Goal: Information Seeking & Learning: Learn about a topic

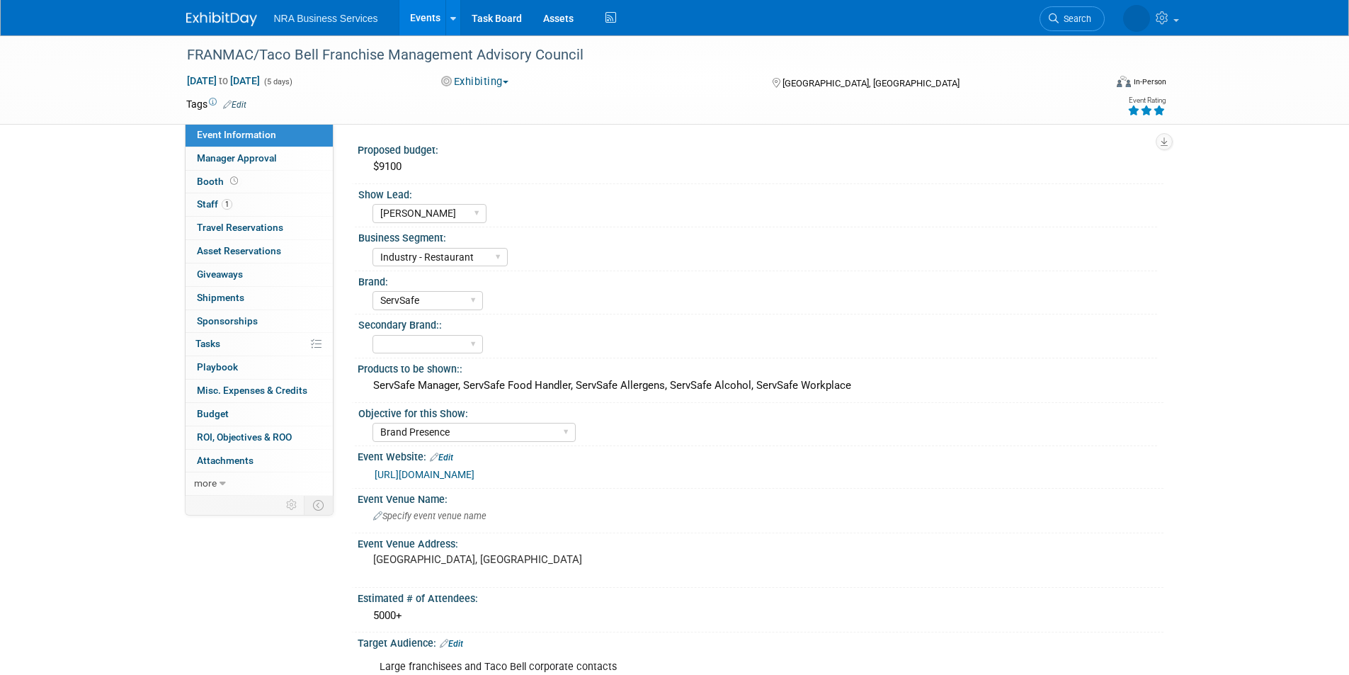
select select "[PERSON_NAME]"
select select "Industry - Restaurant"
select select "ServSafe"
select select "Brand Presence"
click at [217, 19] on img at bounding box center [221, 19] width 71 height 14
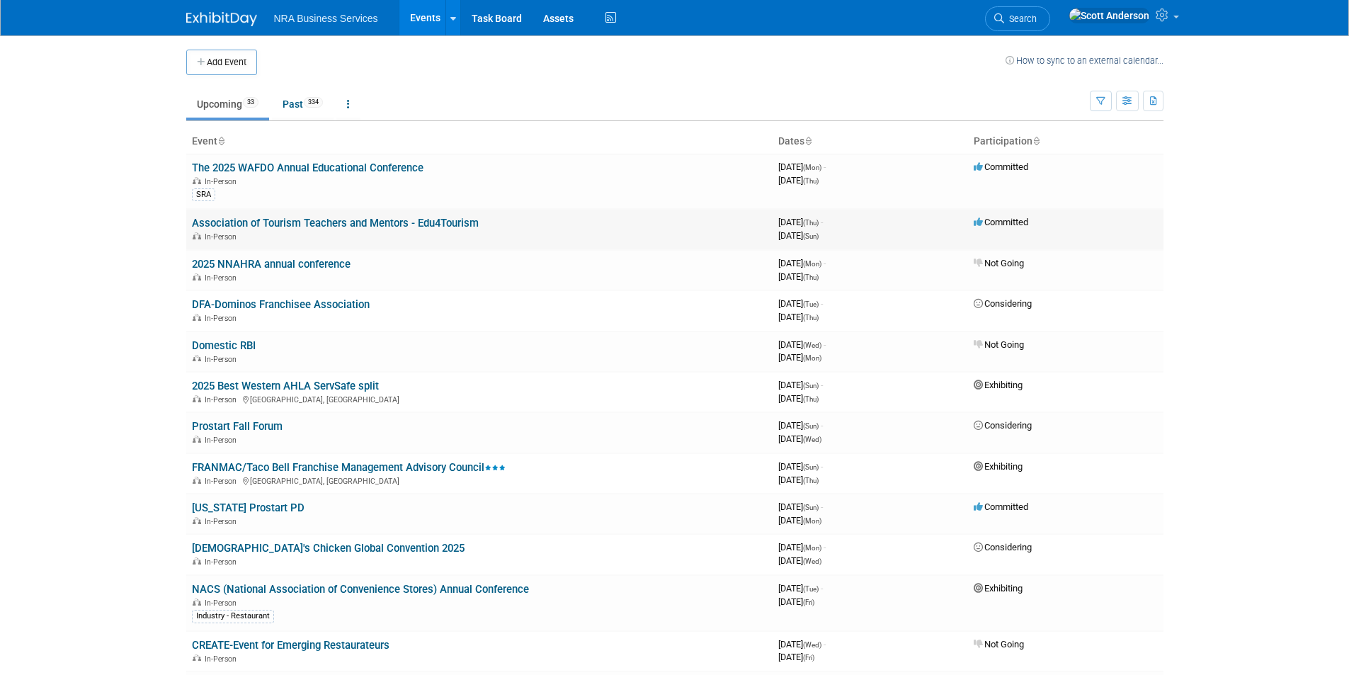
click at [413, 224] on link "Association of Tourism Teachers and Mentors - Edu4Tourism" at bounding box center [335, 223] width 287 height 13
click at [282, 388] on link "2025 Best Western AHLA ServSafe split" at bounding box center [285, 386] width 187 height 13
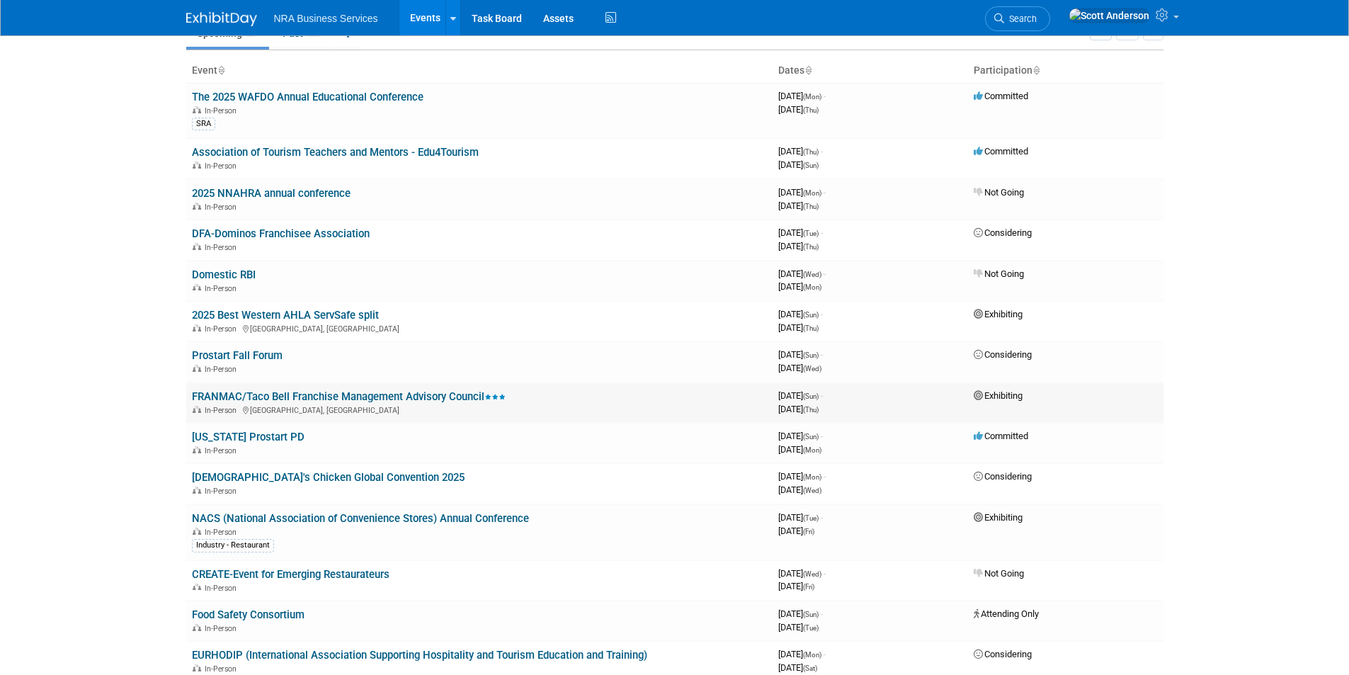
click at [348, 397] on link "FRANMAC/Taco Bell Franchise Management Advisory Council" at bounding box center [349, 396] width 314 height 13
click at [257, 438] on link "[US_STATE] Prostart PD" at bounding box center [248, 437] width 113 height 13
click at [324, 522] on link "NACS (National Association of Convenience Stores) Annual Conference" at bounding box center [360, 518] width 337 height 13
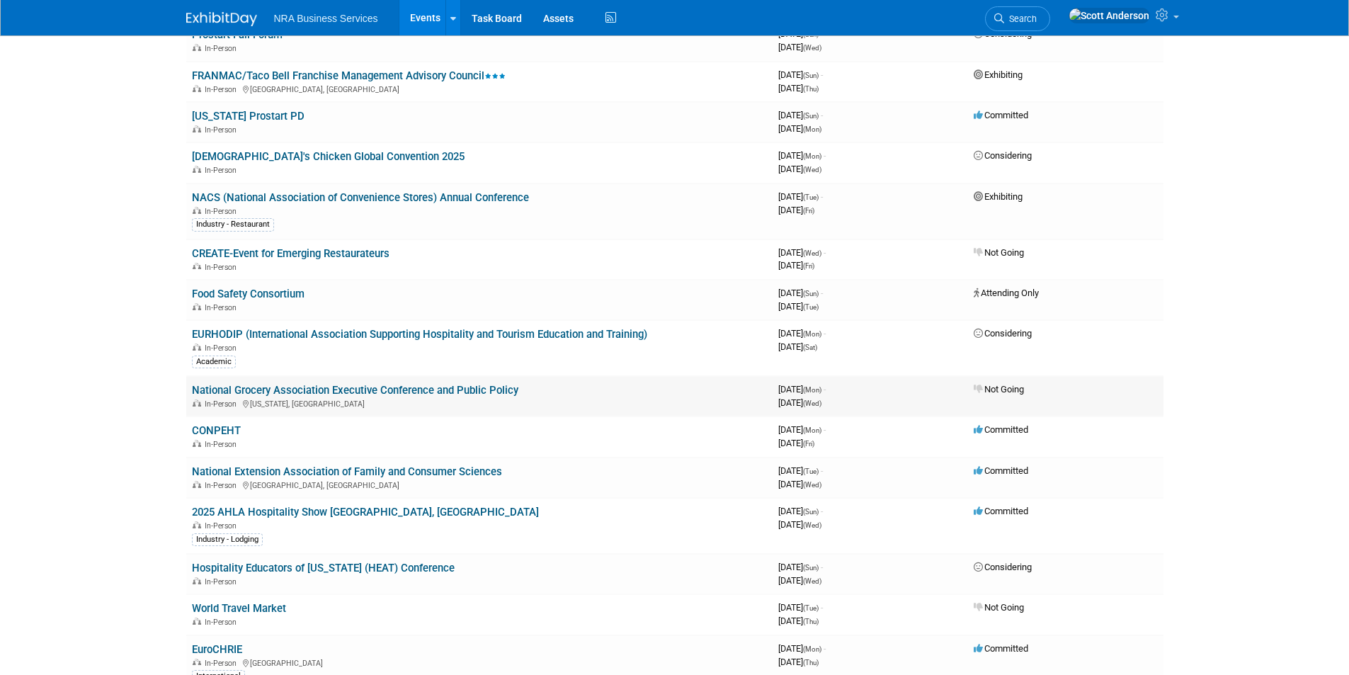
scroll to position [425, 0]
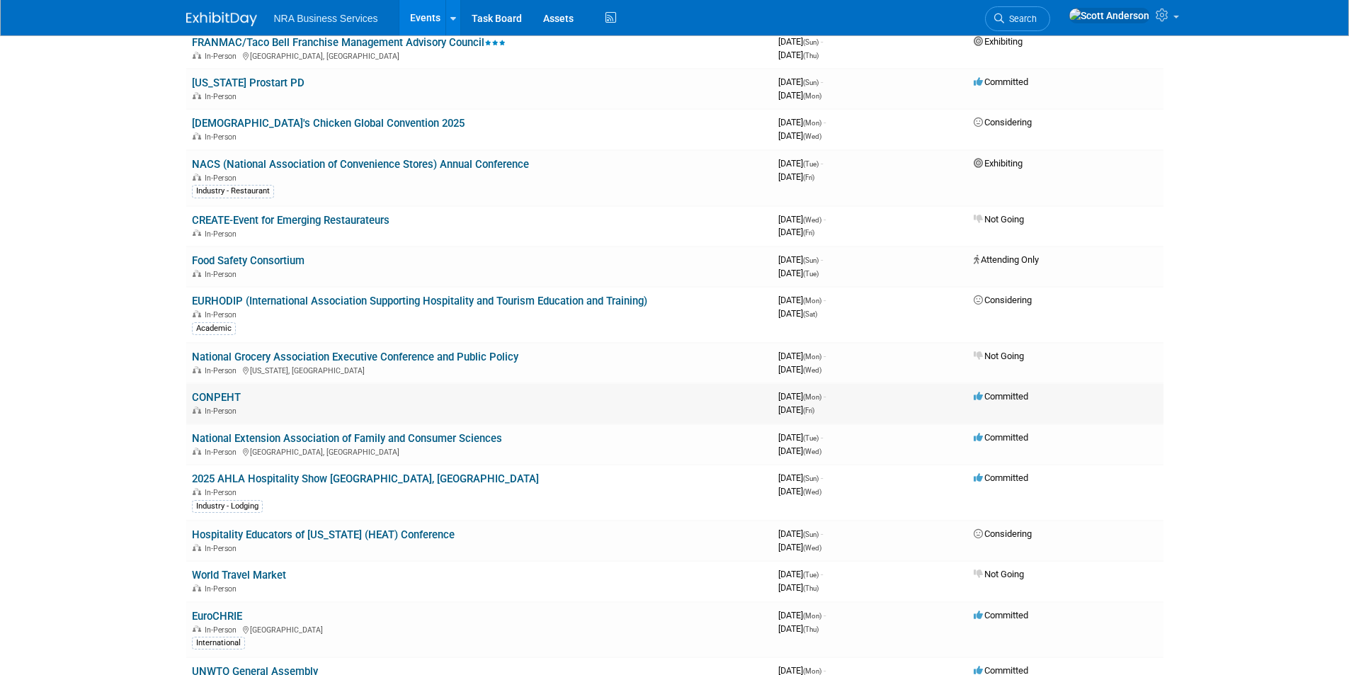
click at [217, 398] on link "CONPEHT" at bounding box center [216, 397] width 49 height 13
click at [265, 436] on link "National Extension Association of Family and Consumer Sciences" at bounding box center [347, 438] width 310 height 13
click at [275, 480] on link "2025 AHLA Hospitality Show [GEOGRAPHIC_DATA], [GEOGRAPHIC_DATA]" at bounding box center [365, 478] width 347 height 13
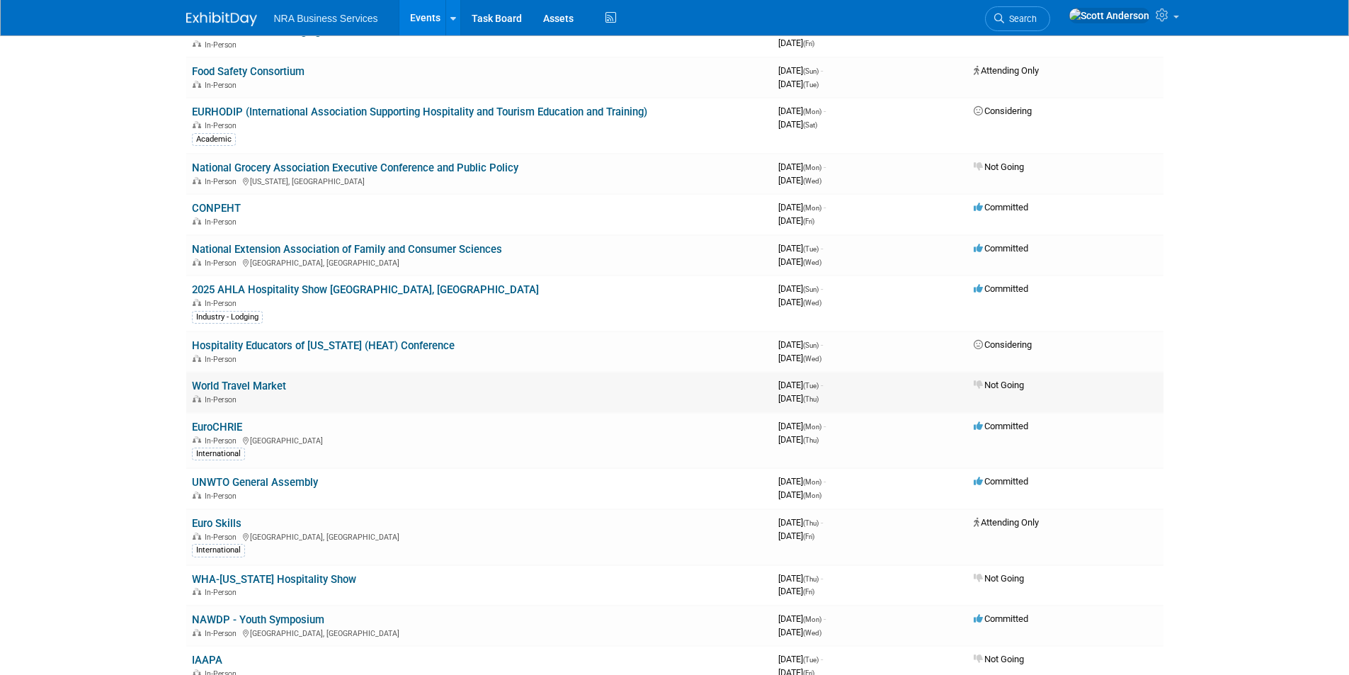
scroll to position [637, 0]
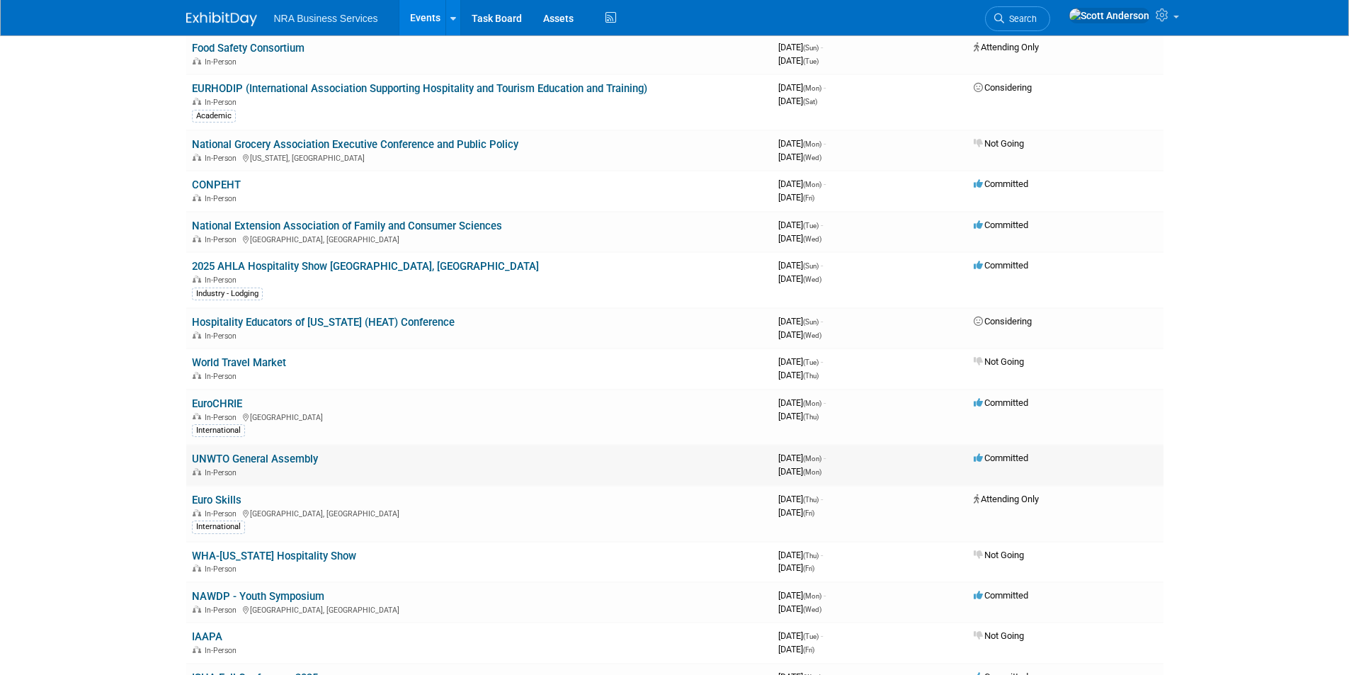
click at [239, 460] on link "UNWTO General Assembly" at bounding box center [255, 459] width 126 height 13
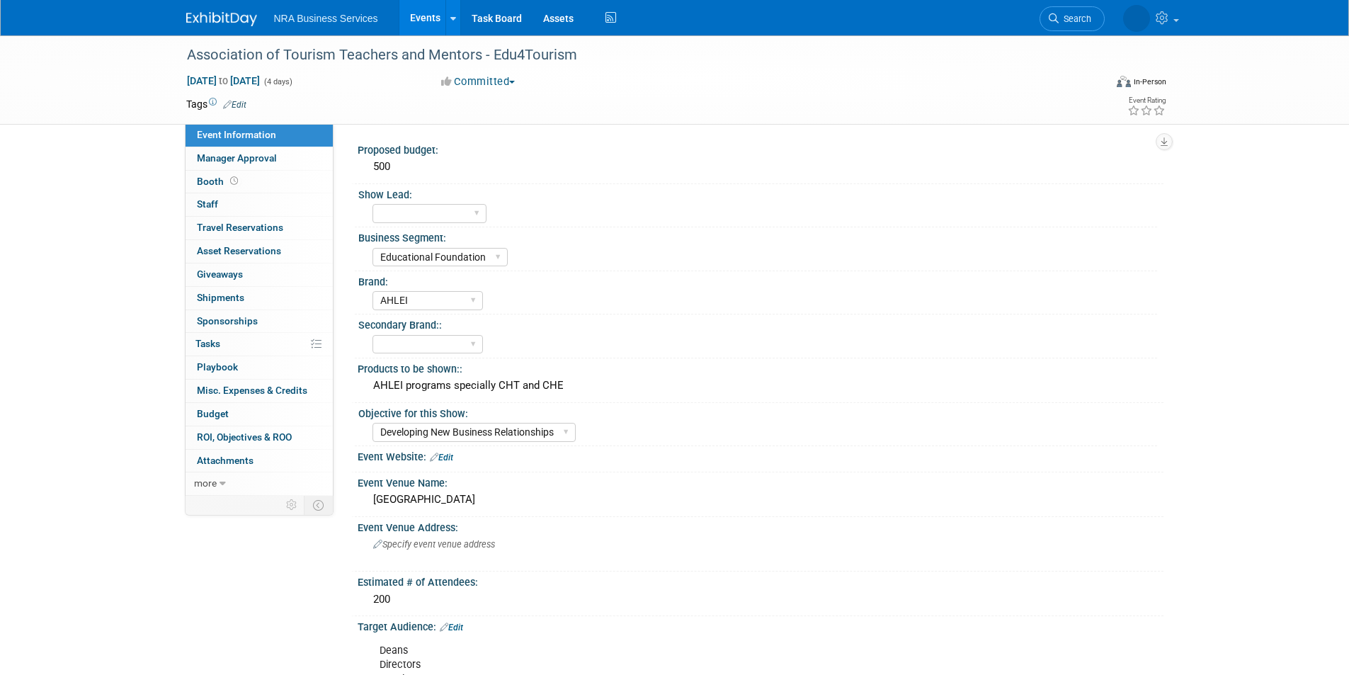
select select "Educational Foundation"
select select "AHLEI"
select select "Developing New Business Relationships"
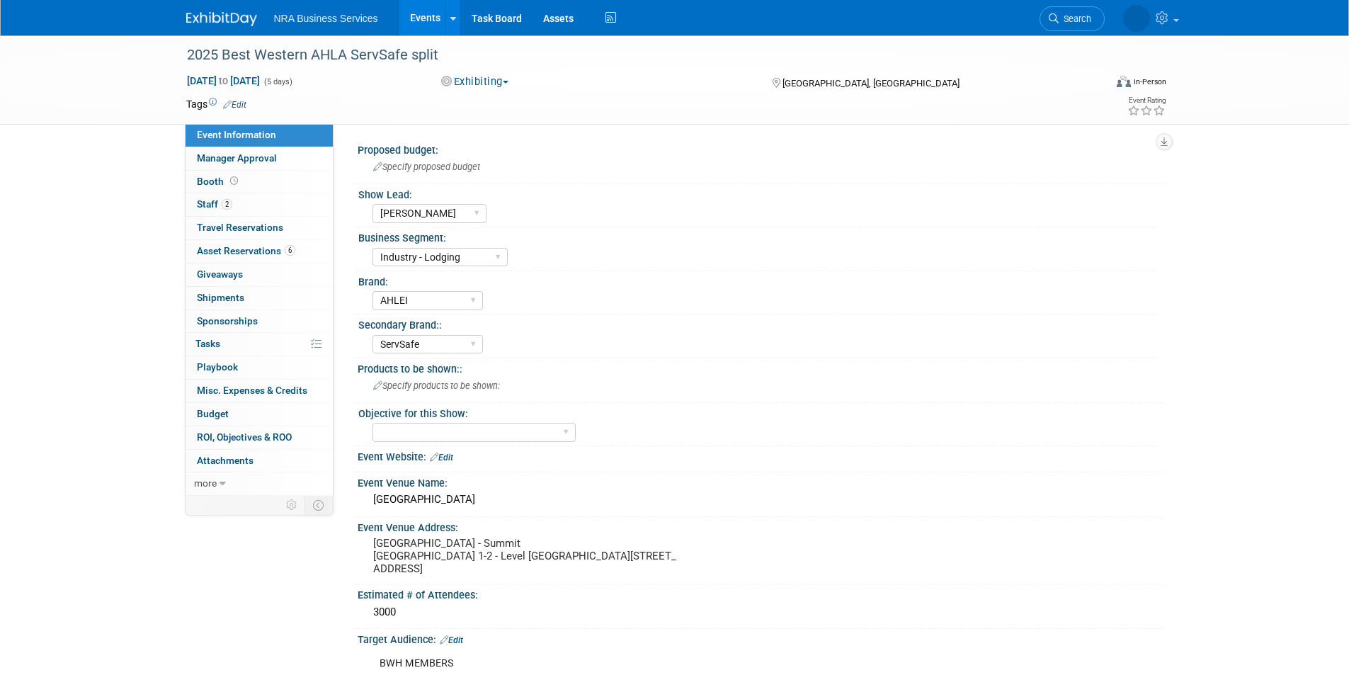
select select "[PERSON_NAME]"
select select "Industry - Lodging"
select select "AHLEI"
select select "ServSafe"
click at [266, 254] on span "Asset Reservations 6" at bounding box center [246, 250] width 98 height 11
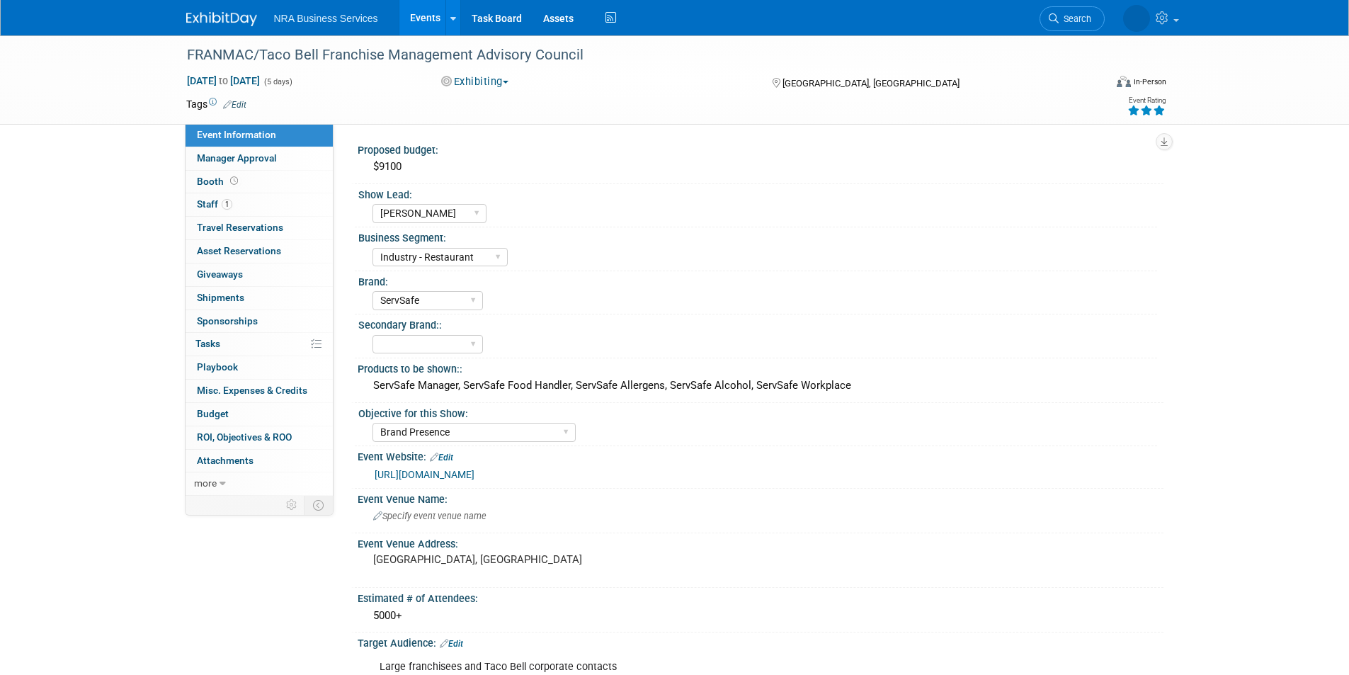
select select "[PERSON_NAME]"
select select "Industry - Restaurant"
select select "ServSafe"
select select "Brand Presence"
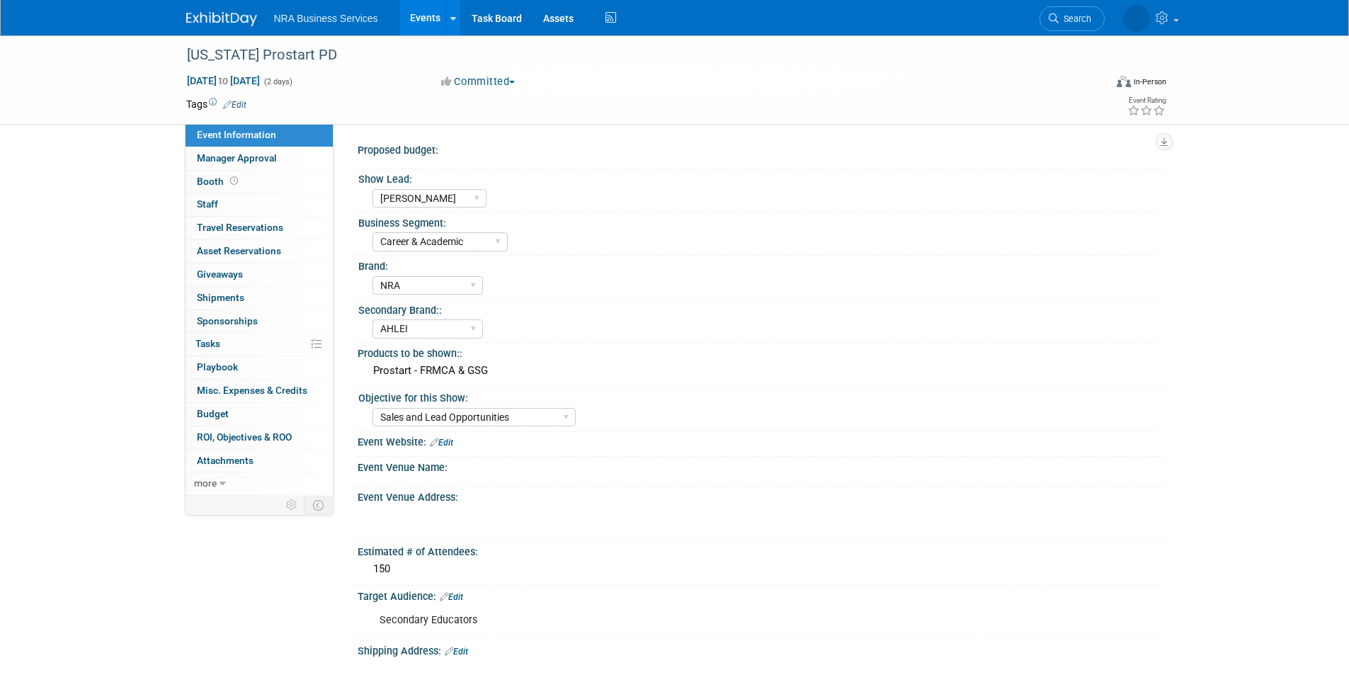
select select "[PERSON_NAME]"
select select "Career & Academic"
select select "NRA"
select select "AHLEI"
select select "Sales and Lead Opportunities"
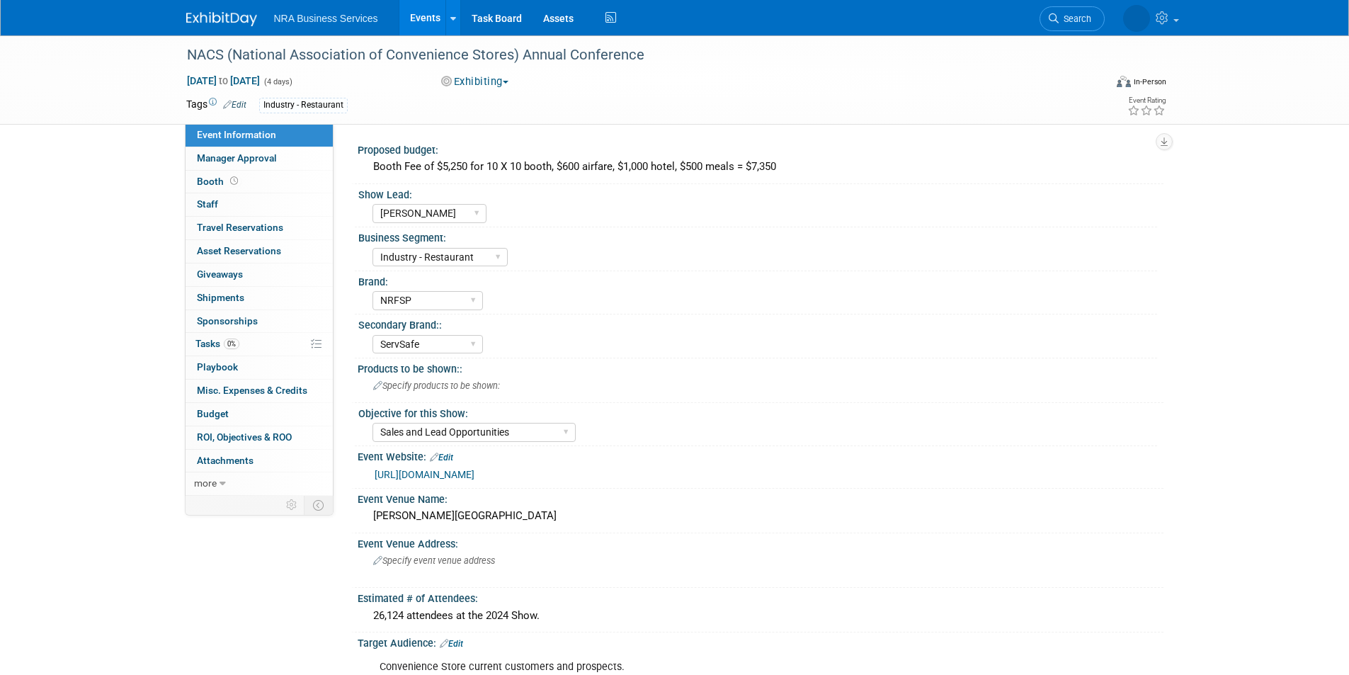
select select "[PERSON_NAME]"
select select "Industry - Restaurant"
select select "NRFSP"
select select "ServSafe"
select select "Sales and Lead Opportunities"
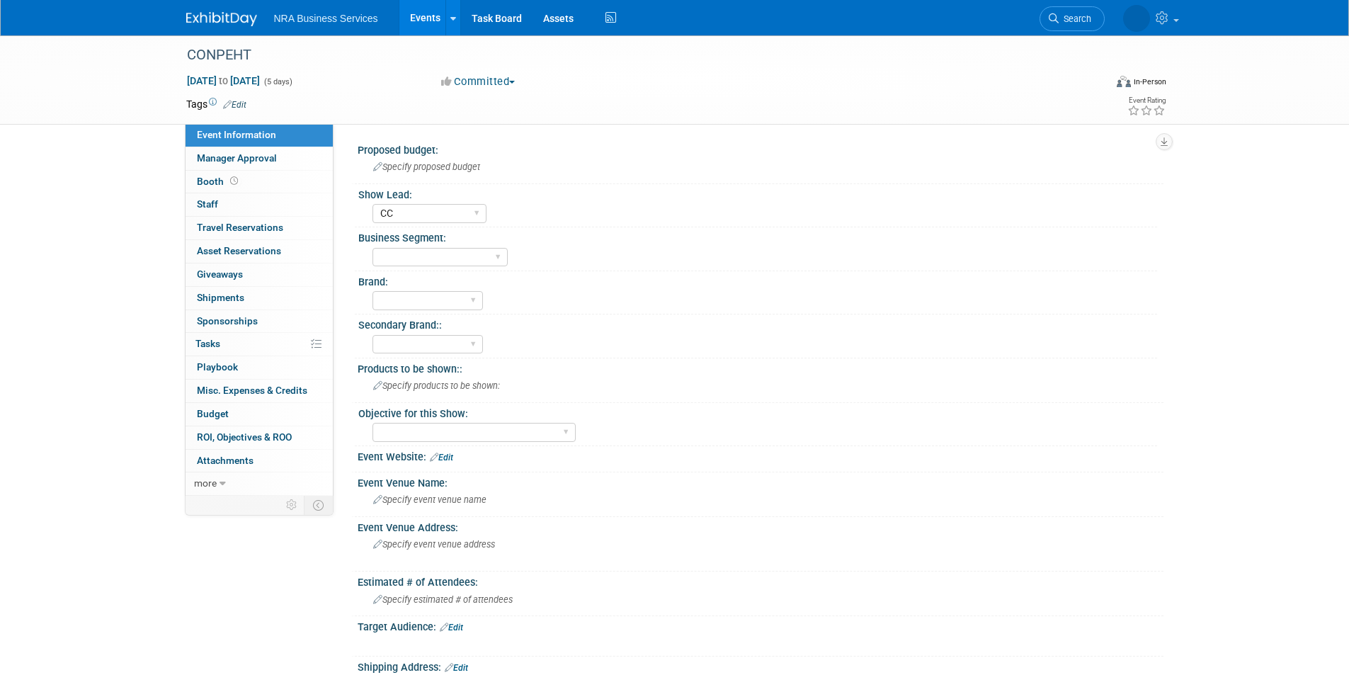
select select "CC"
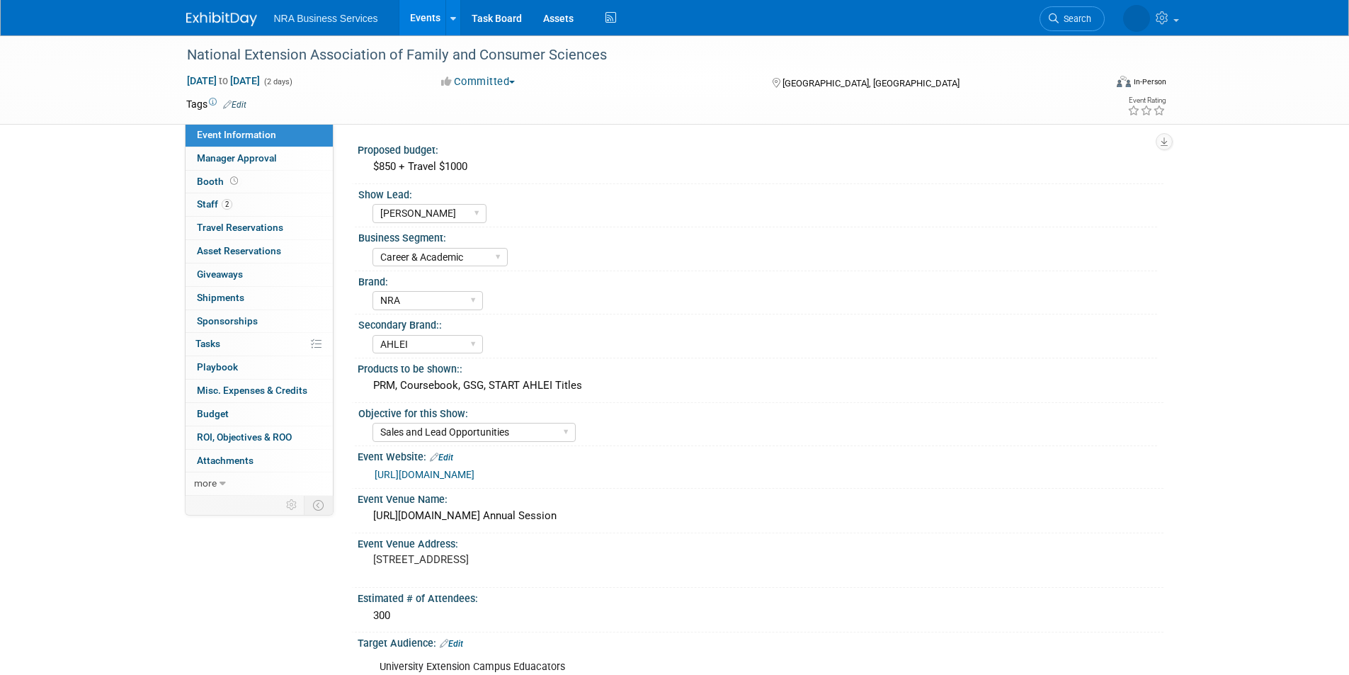
select select "[PERSON_NAME]"
select select "Career & Academic"
select select "NRA"
select select "AHLEI"
select select "Sales and Lead Opportunities"
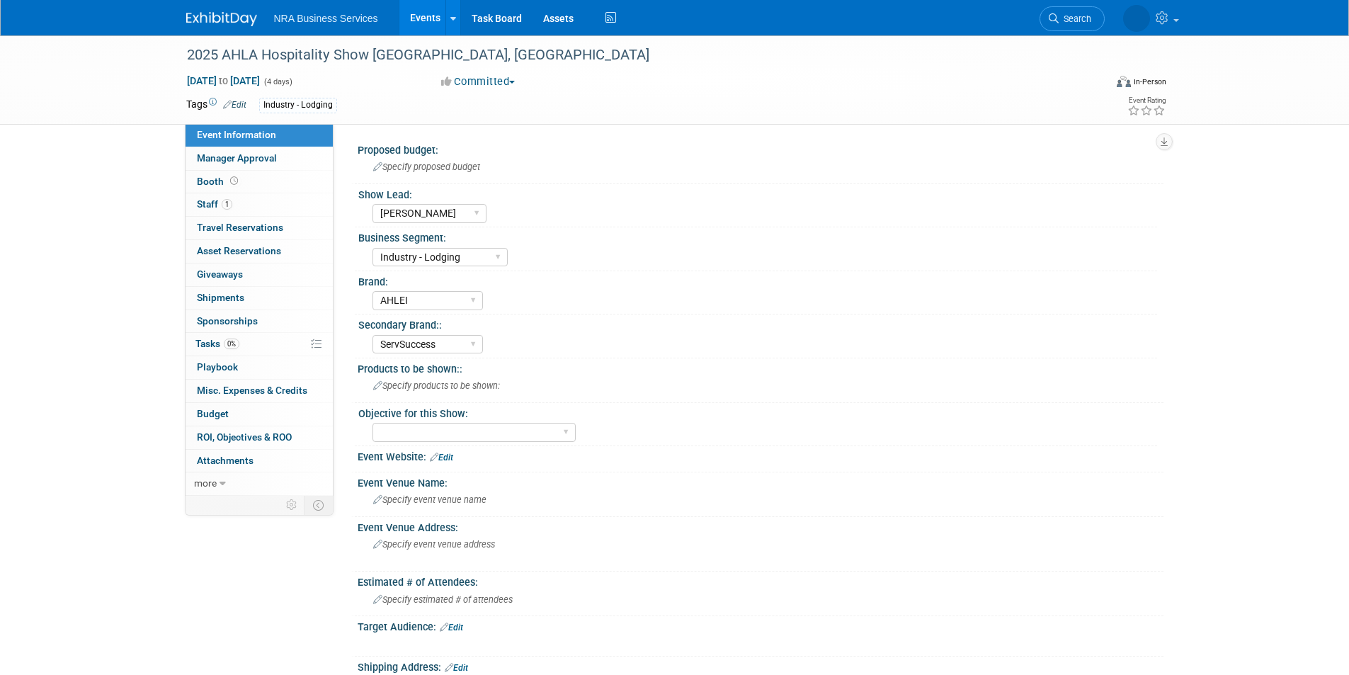
select select "[PERSON_NAME]"
select select "Industry - Lodging"
select select "AHLEI"
select select "ServSuccess"
select select "[PERSON_NAME]"
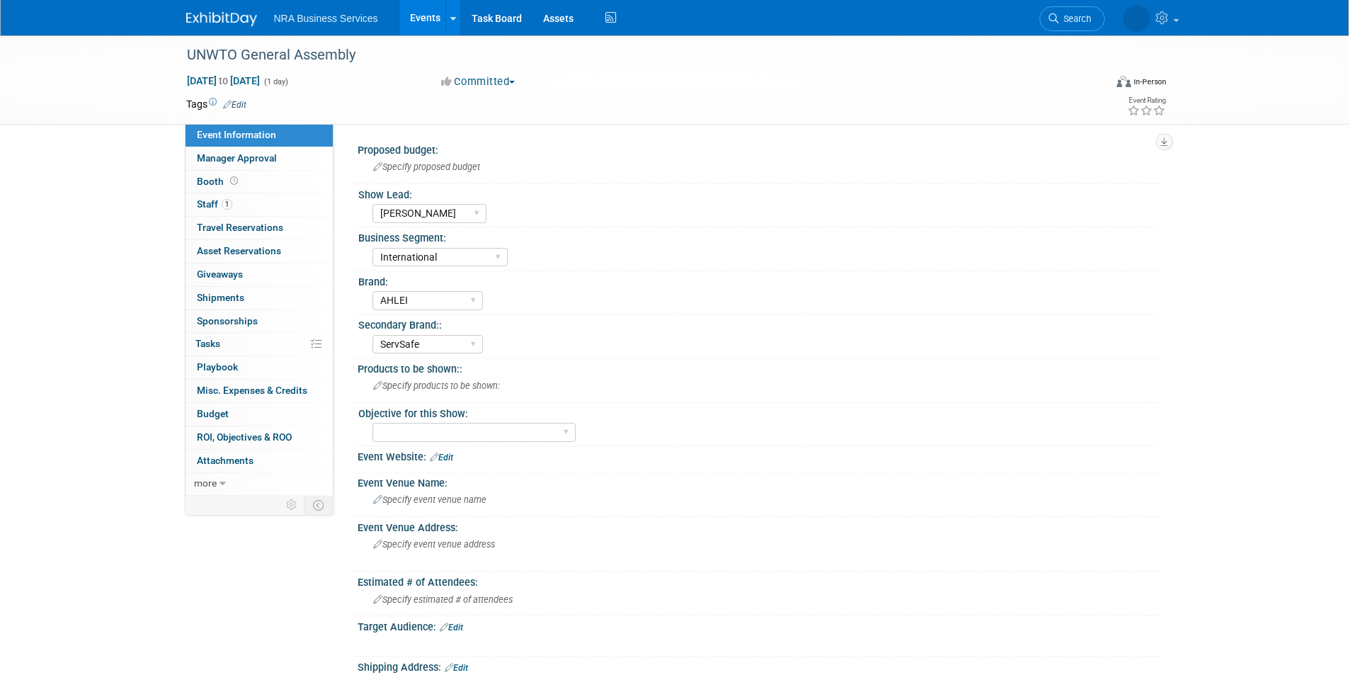
select select "International"
select select "AHLEI"
select select "ServSafe"
click at [212, 16] on img at bounding box center [221, 19] width 71 height 14
